Goal: Find specific page/section: Find specific page/section

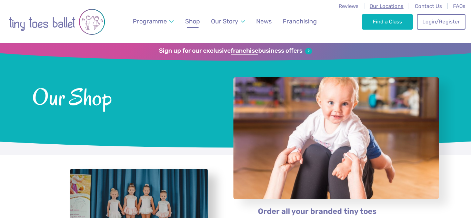
click at [378, 6] on span "Our Locations" at bounding box center [387, 6] width 34 height 6
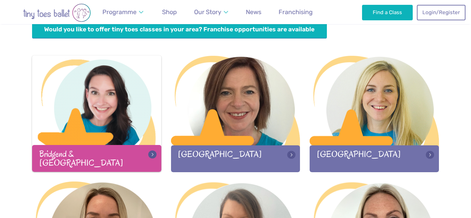
scroll to position [198, 0]
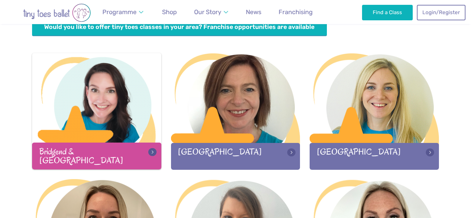
click at [121, 138] on div at bounding box center [96, 98] width 129 height 91
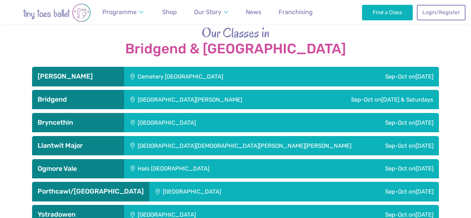
scroll to position [1089, 0]
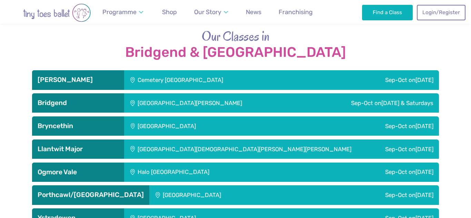
click at [89, 98] on div "Bridgend" at bounding box center [78, 102] width 92 height 19
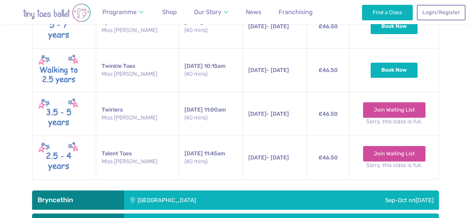
scroll to position [1376, 0]
